Goal: Information Seeking & Learning: Learn about a topic

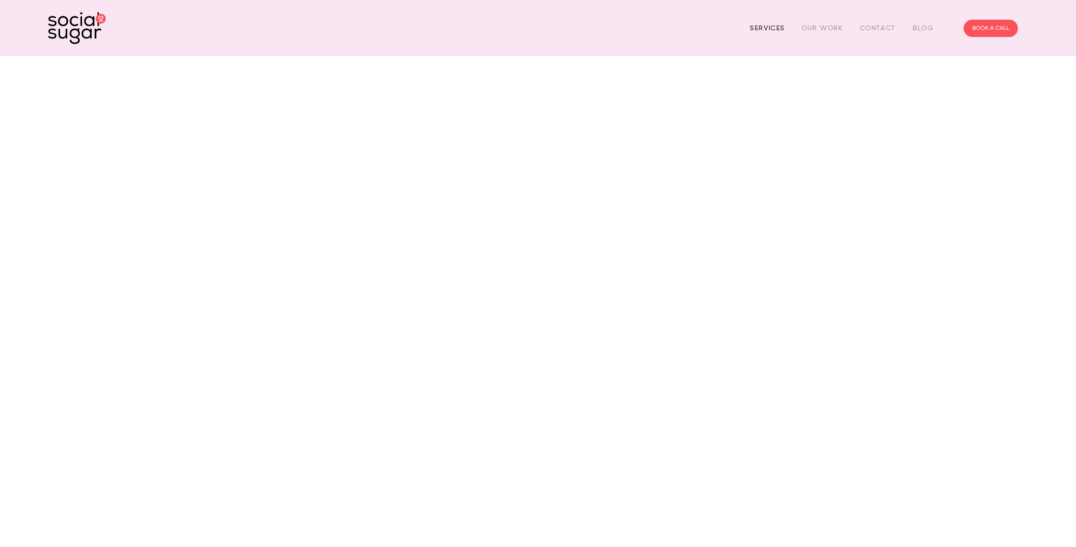
click at [759, 26] on link "Services" at bounding box center [767, 28] width 35 height 15
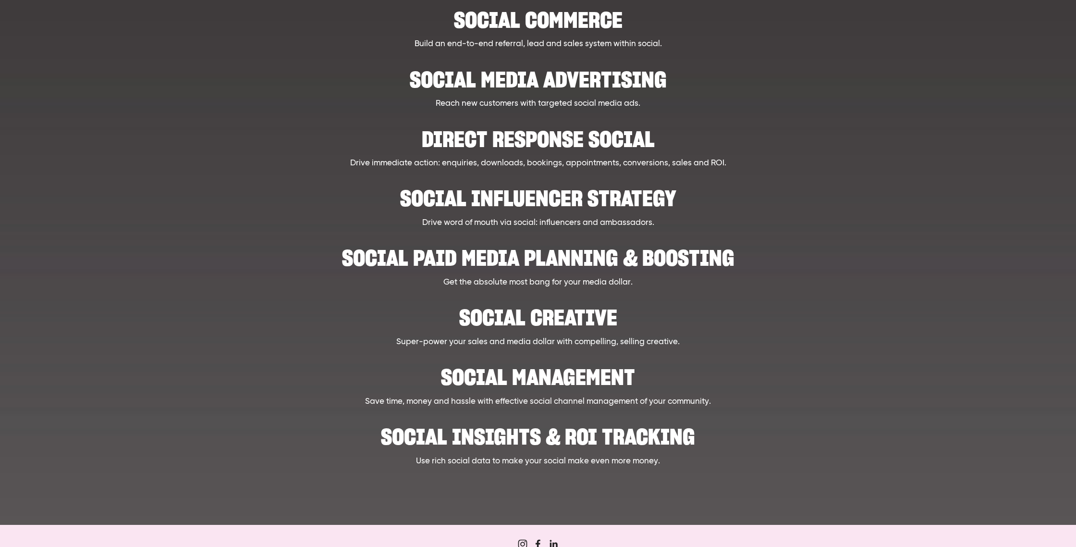
scroll to position [266, 0]
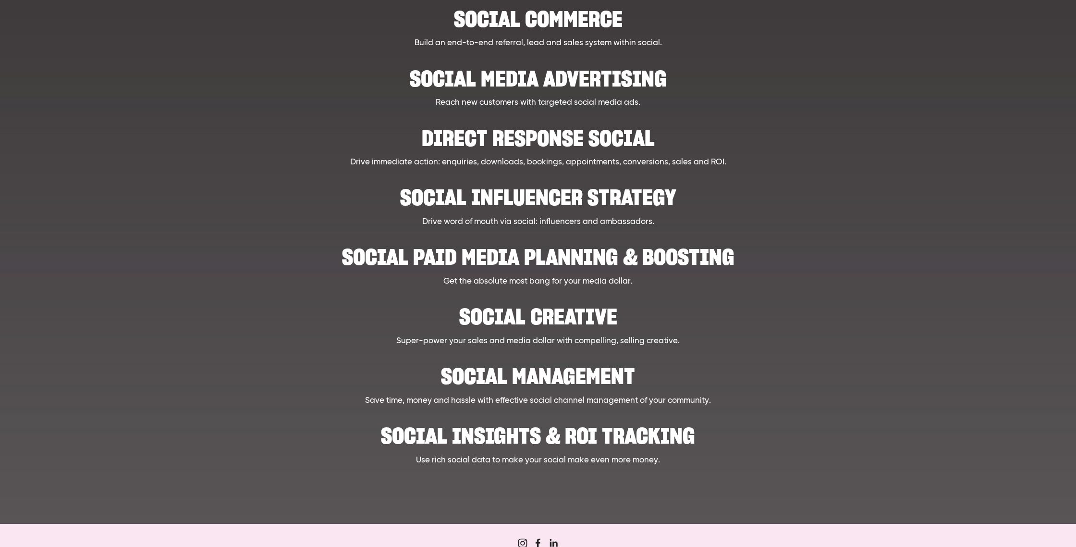
click at [603, 376] on h2 "Social Management" at bounding box center [537, 371] width 847 height 29
